Goal: Task Accomplishment & Management: Manage account settings

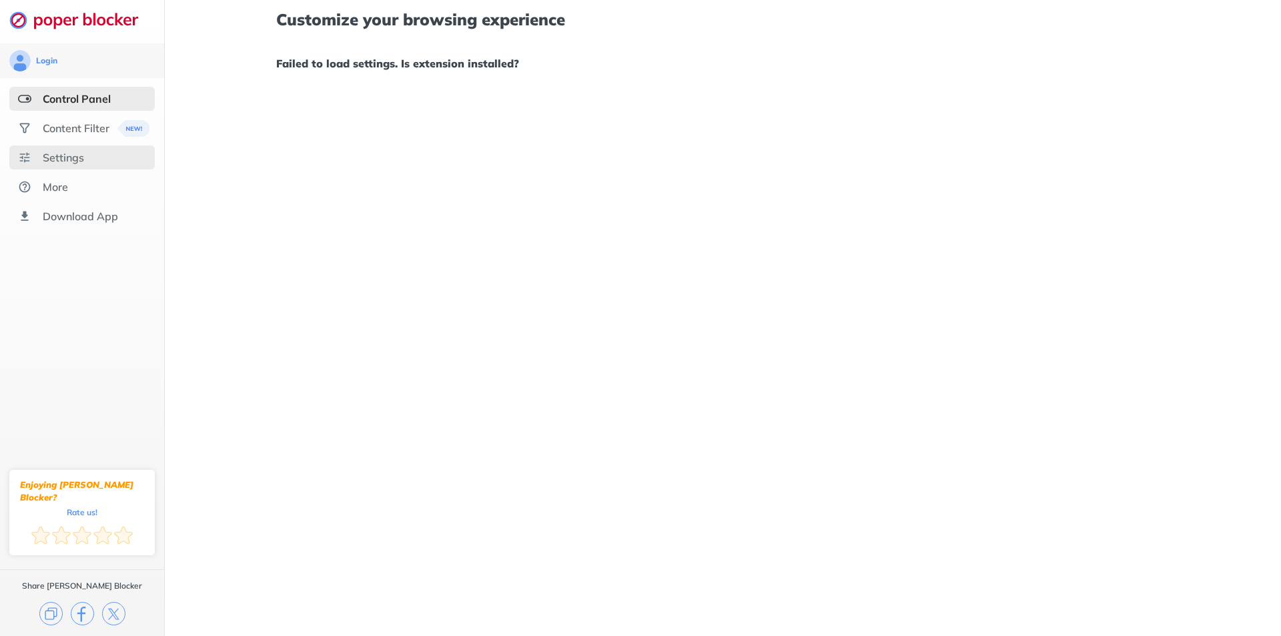
click at [85, 153] on div "Settings" at bounding box center [81, 157] width 145 height 24
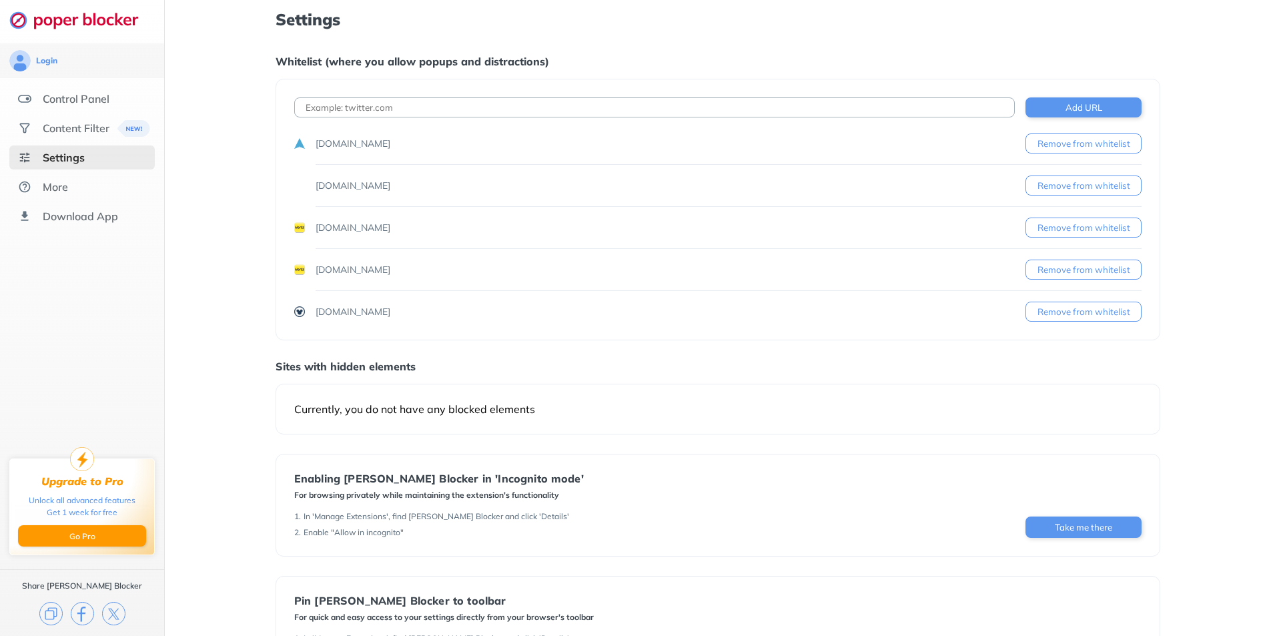
click at [526, 103] on input at bounding box center [654, 107] width 721 height 20
paste input "[URL][DOMAIN_NAME]"
type input "[URL][DOMAIN_NAME]"
click at [1099, 101] on button "Add URL" at bounding box center [1083, 107] width 116 height 20
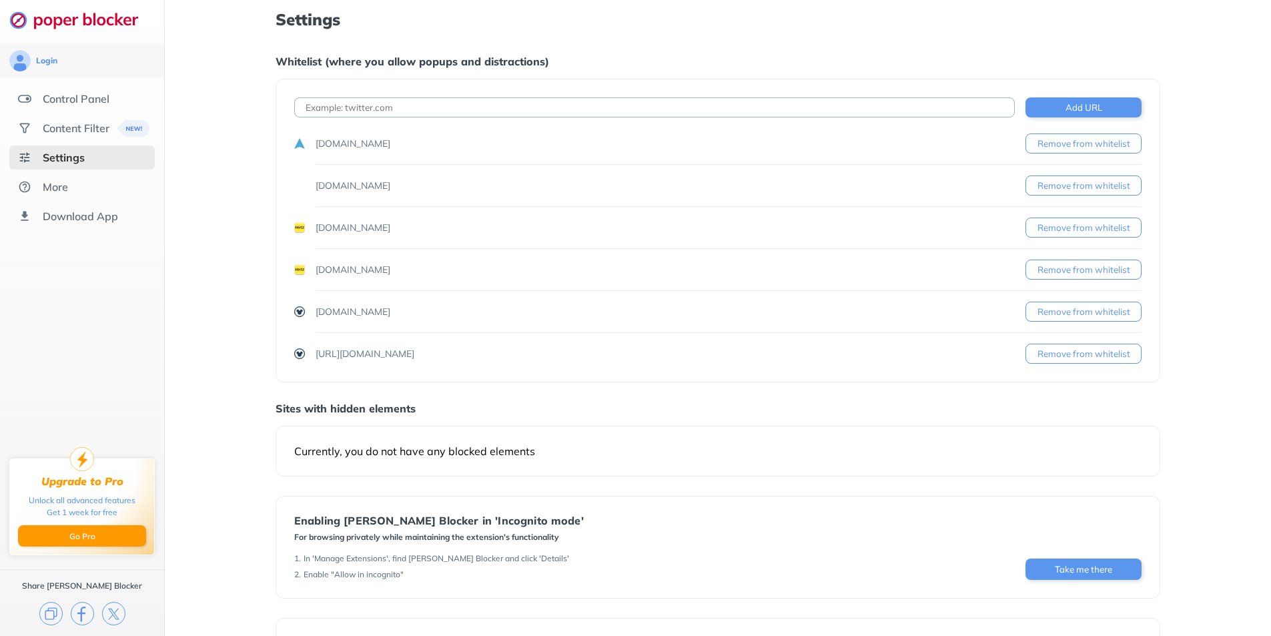
click at [401, 113] on input at bounding box center [654, 107] width 721 height 20
paste input "[URL][DOMAIN_NAME]"
drag, startPoint x: 443, startPoint y: 106, endPoint x: 574, endPoint y: 104, distance: 131.4
click at [574, 104] on input "[URL][DOMAIN_NAME]" at bounding box center [654, 107] width 721 height 20
type input "[URL][DOMAIN_NAME]"
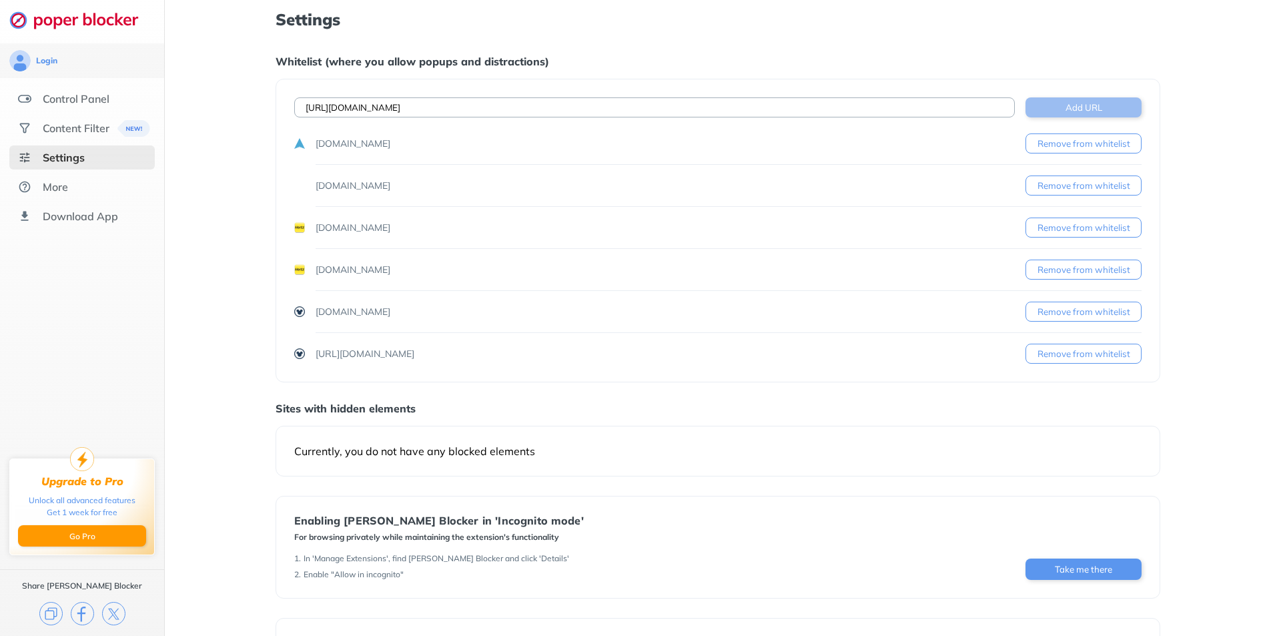
click at [1079, 107] on button "Add URL" at bounding box center [1083, 107] width 116 height 20
